Goal: Task Accomplishment & Management: Use online tool/utility

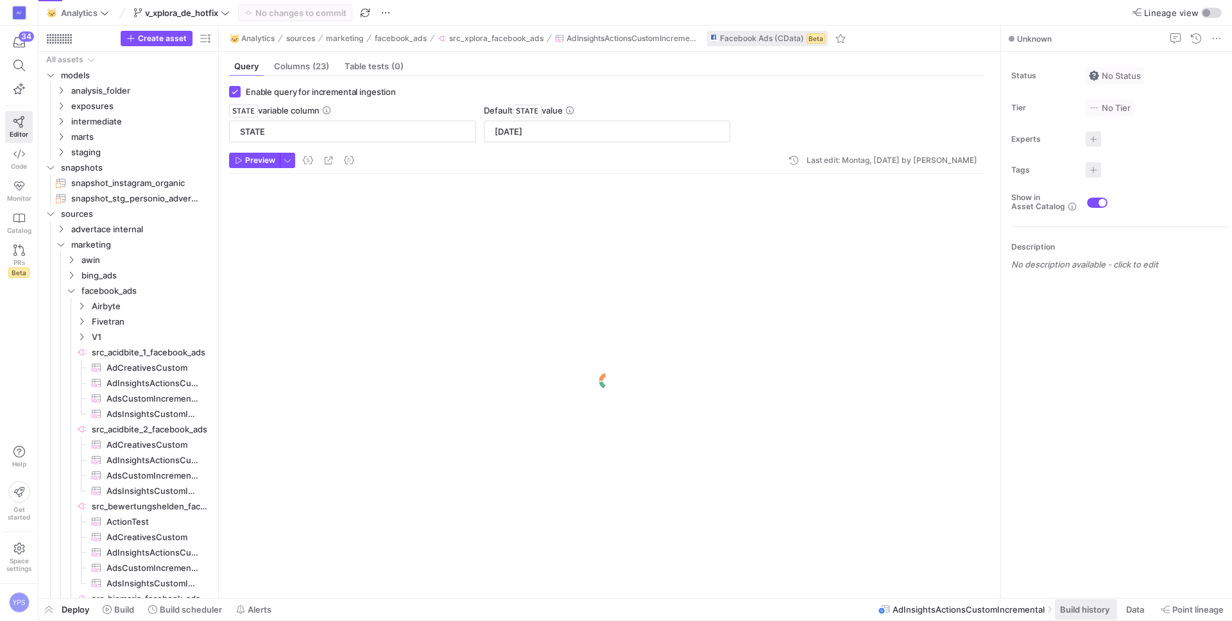
click at [1077, 608] on span "Build history" at bounding box center [1084, 609] width 49 height 10
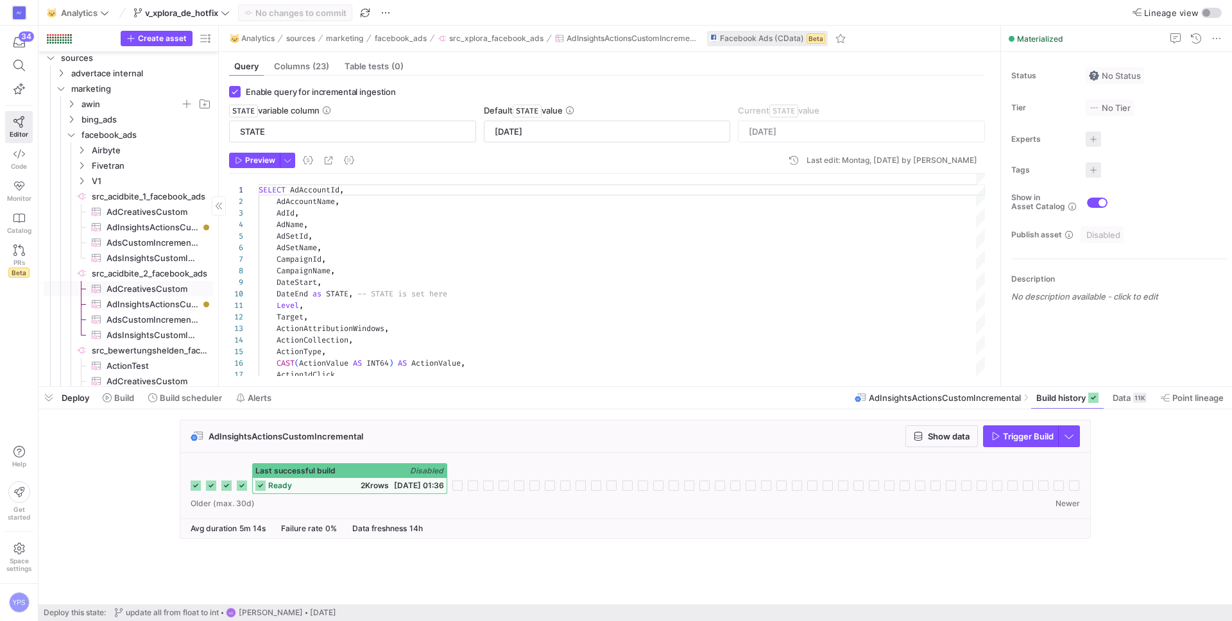
scroll to position [338, 0]
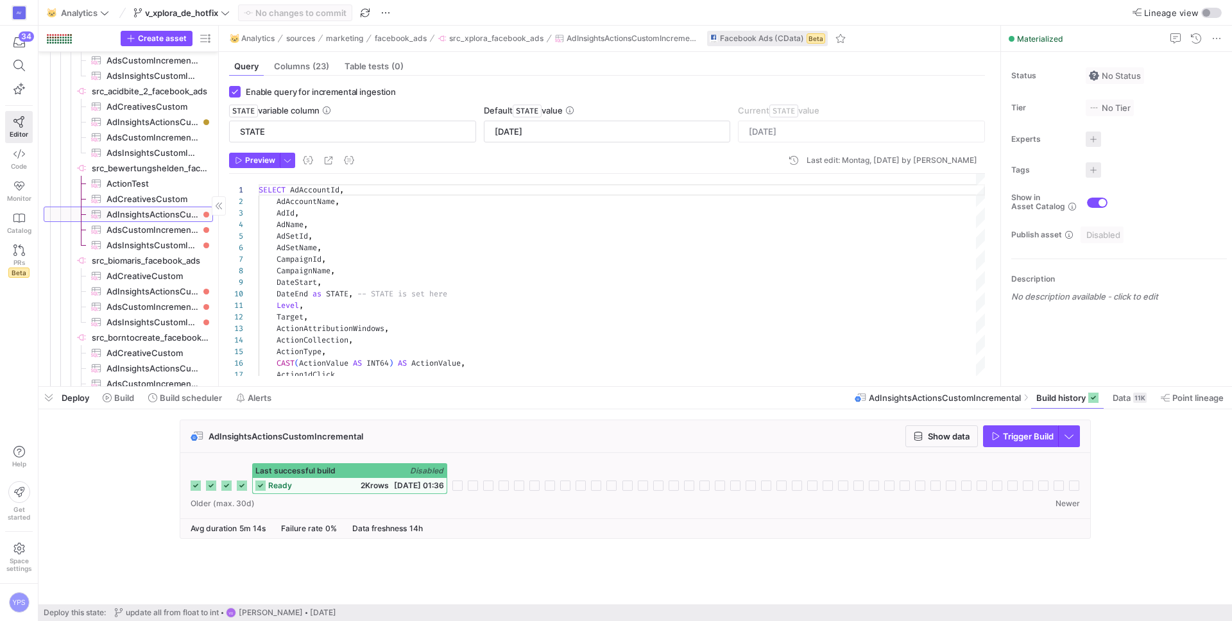
click at [148, 214] on span "AdInsightsActionsCustomIncremental​​​​​​​​​" at bounding box center [153, 214] width 92 height 15
type input "2022-01-01"
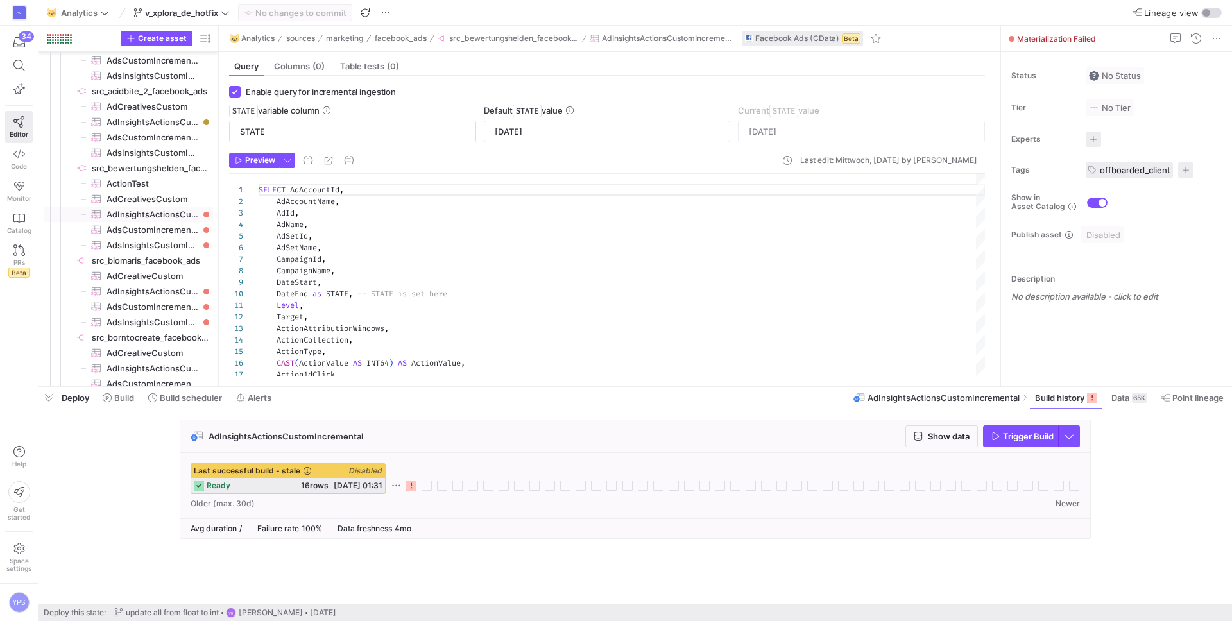
click at [413, 484] on icon at bounding box center [411, 486] width 10 height 10
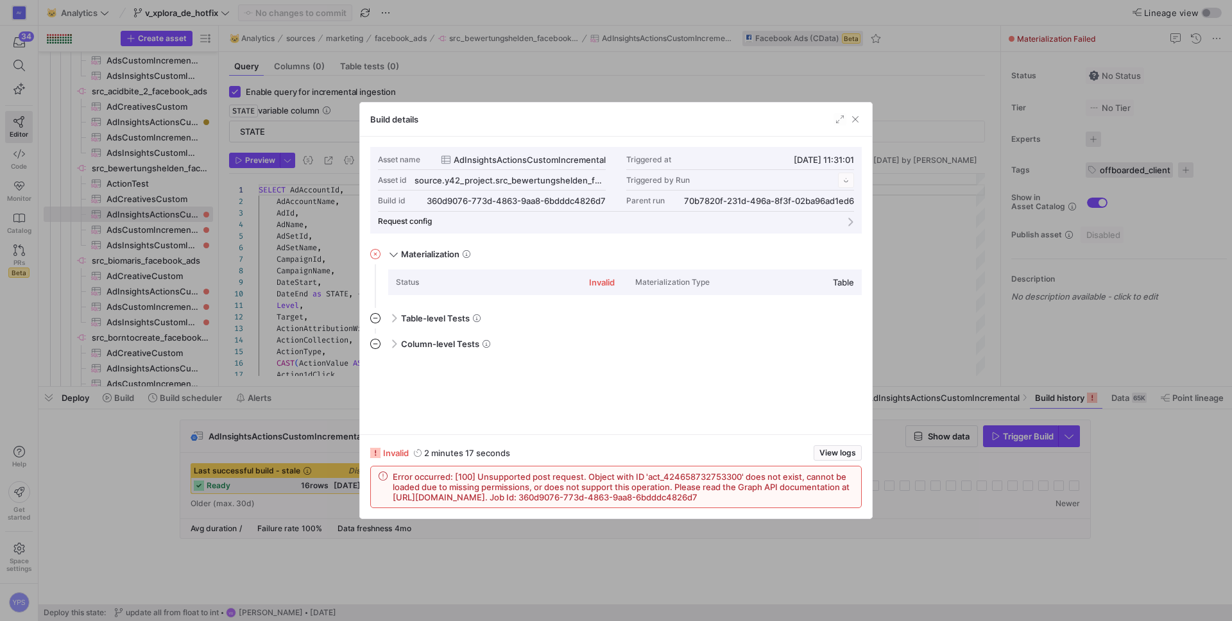
scroll to position [115, 0]
click at [852, 124] on span "button" at bounding box center [855, 119] width 13 height 13
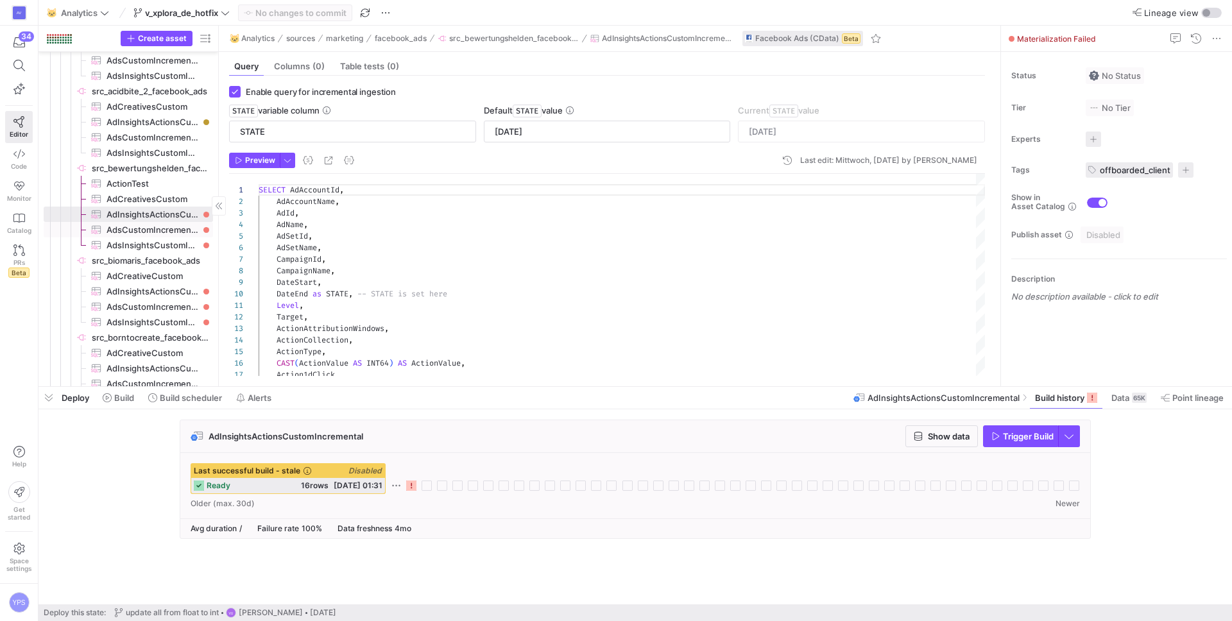
click at [169, 230] on span "AdsCustomIncremental​​​​​​​​​" at bounding box center [153, 230] width 92 height 15
type input "2024-11-06T22:11:38"
type textarea "SELECT ID, Target, Name, AdStatus, BidInfo, BidType, CampaignId, AdSetId, AdCre…"
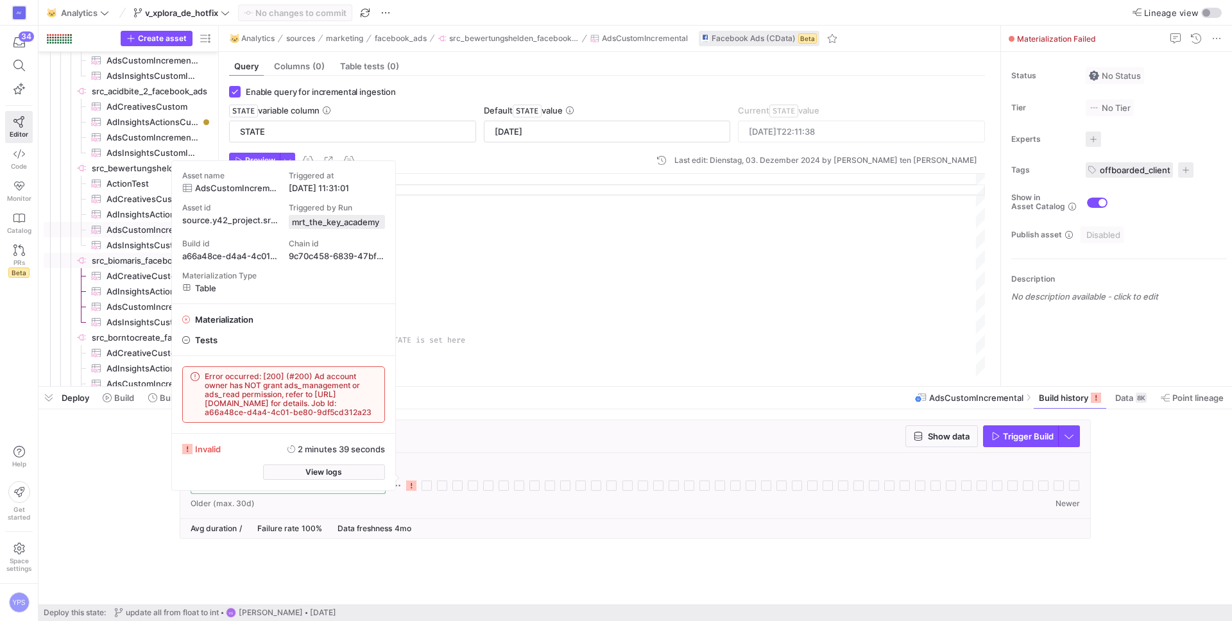
click at [147, 255] on span "src_biomaris_facebook_ads​​​​​​​​" at bounding box center [151, 260] width 119 height 15
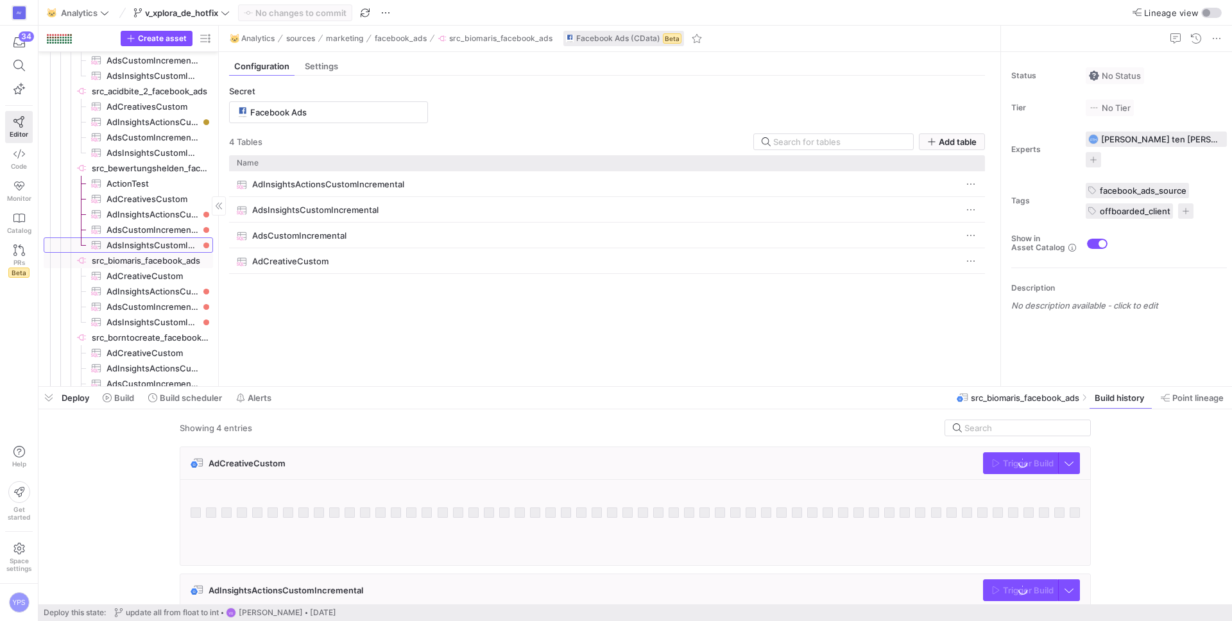
click at [153, 244] on span "AdsInsightsCustomIncremental​​​​​​​​​" at bounding box center [153, 245] width 92 height 15
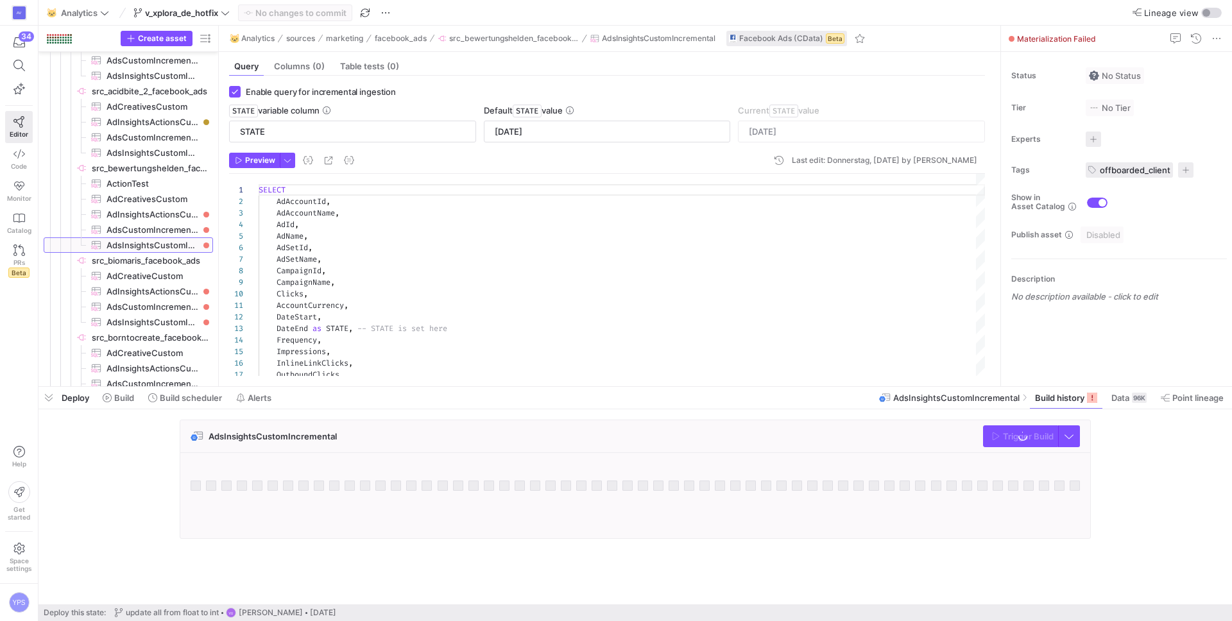
scroll to position [115, 0]
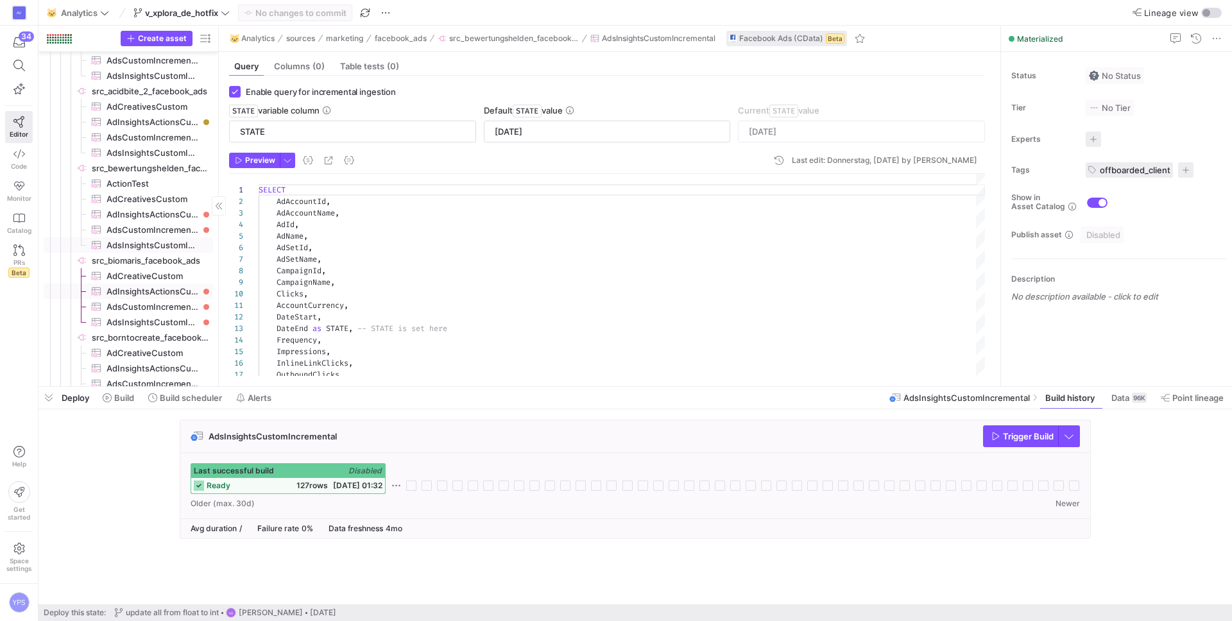
click at [184, 290] on span "AdInsightsActionsCustomIncremental​​​​​​​​​" at bounding box center [153, 291] width 92 height 15
type input "2024-05-01"
type input "2024-10-13"
type textarea "SELECT AdAccountId, AdAccountName, AdId, AdName, AdSetId, AdSetName, CampaignId…"
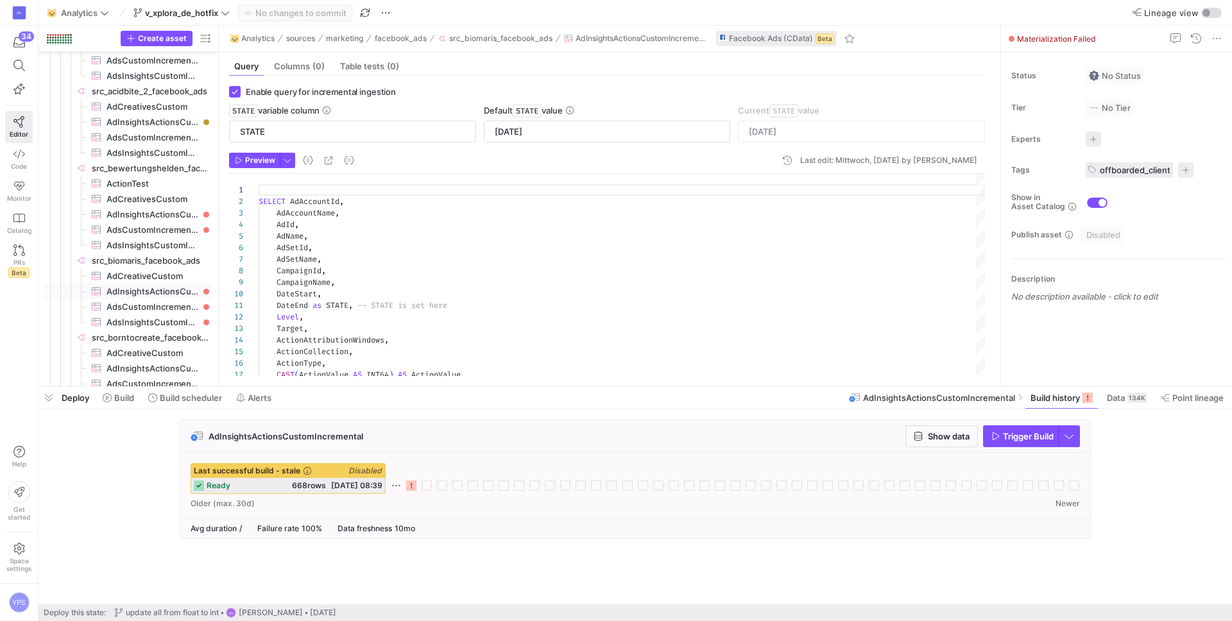
click at [412, 486] on icon at bounding box center [411, 486] width 10 height 10
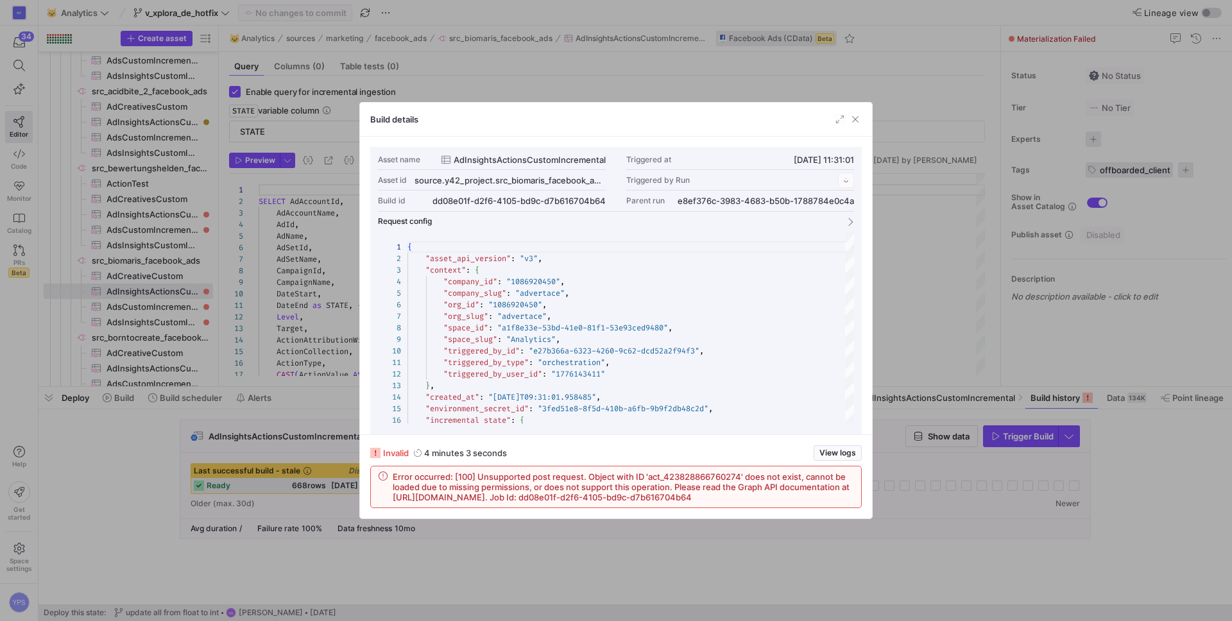
scroll to position [115, 0]
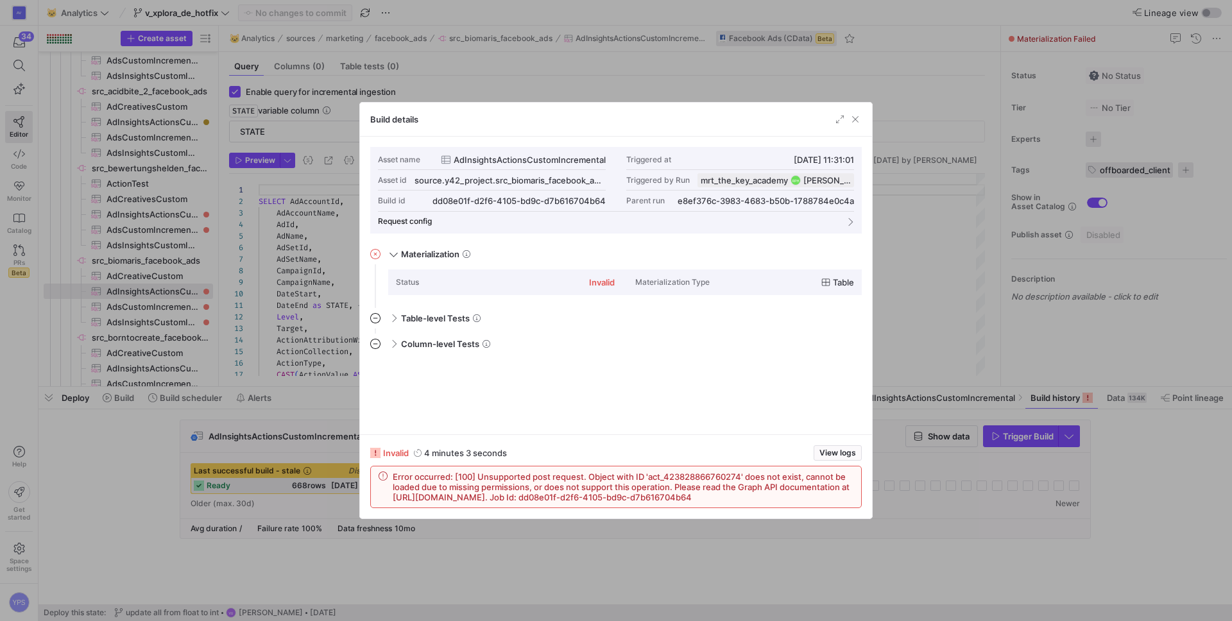
drag, startPoint x: 392, startPoint y: 477, endPoint x: 828, endPoint y: 503, distance: 436.5
click at [828, 503] on div "Error occurred: [100] Unsupported post request. Object with ID 'act_42382886676…" at bounding box center [616, 486] width 490 height 41
copy span "Error occurred: [100] Unsupported post request. Object with ID 'act_42382886676…"
